Goal: Use online tool/utility: Utilize a website feature to perform a specific function

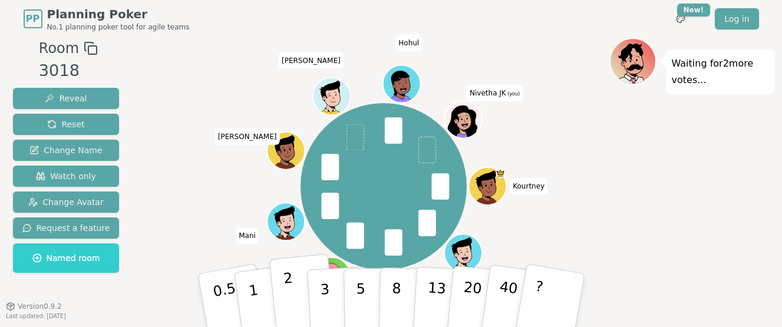
click at [292, 295] on p "2" at bounding box center [289, 302] width 15 height 64
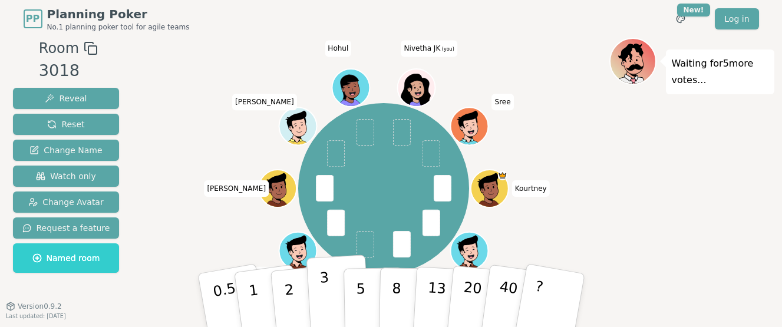
click at [328, 302] on p "3" at bounding box center [325, 301] width 13 height 64
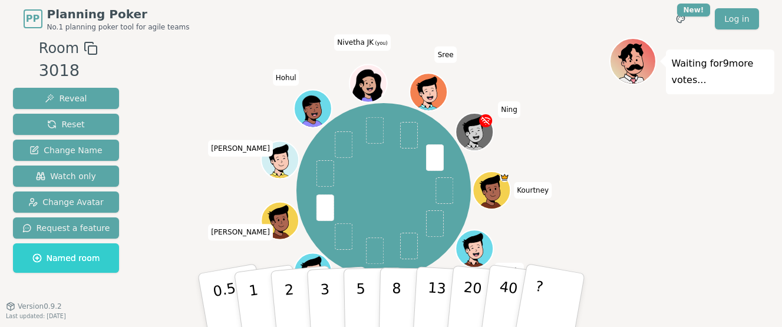
click at [589, 128] on div "[PERSON_NAME] [PERSON_NAME] [PERSON_NAME] Hohul [PERSON_NAME] JK (you) [PERSON_…" at bounding box center [384, 190] width 451 height 263
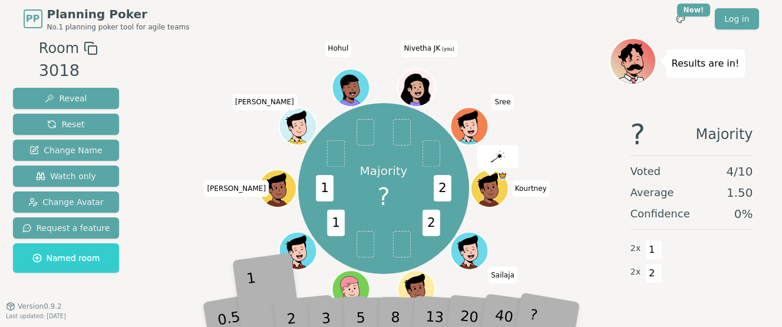
click at [259, 306] on div "1" at bounding box center [267, 300] width 41 height 45
click at [259, 310] on div "1" at bounding box center [267, 300] width 41 height 45
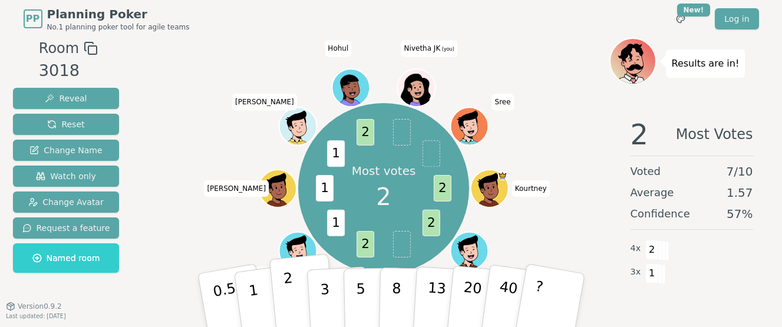
click at [285, 309] on button "2" at bounding box center [302, 301] width 67 height 94
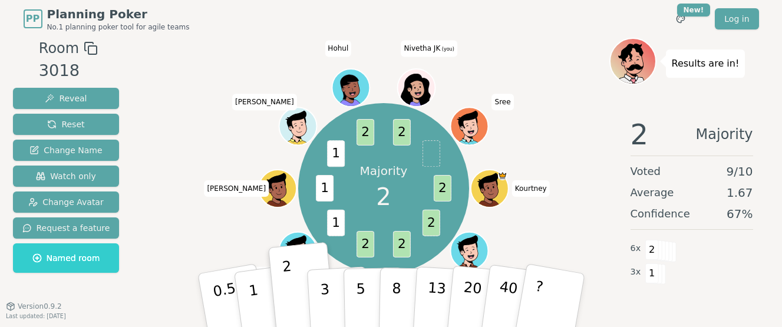
scroll to position [35, 0]
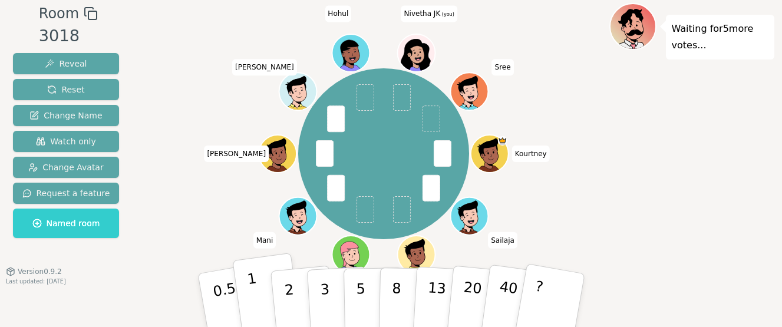
click at [249, 303] on button "1" at bounding box center [267, 300] width 70 height 95
